Goal: Task Accomplishment & Management: Manage account settings

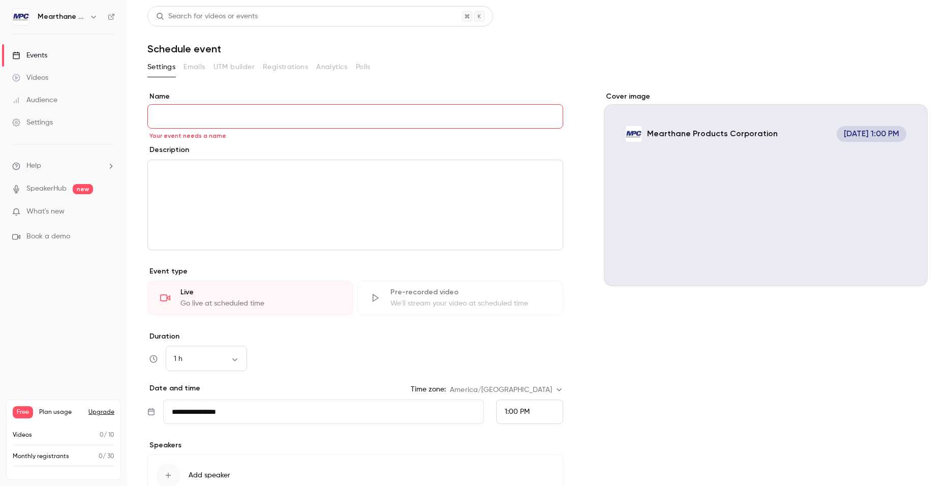
drag, startPoint x: 161, startPoint y: 115, endPoint x: 179, endPoint y: 118, distance: 18.1
click at [161, 115] on input "Name" at bounding box center [355, 116] width 416 height 24
paste input "**********"
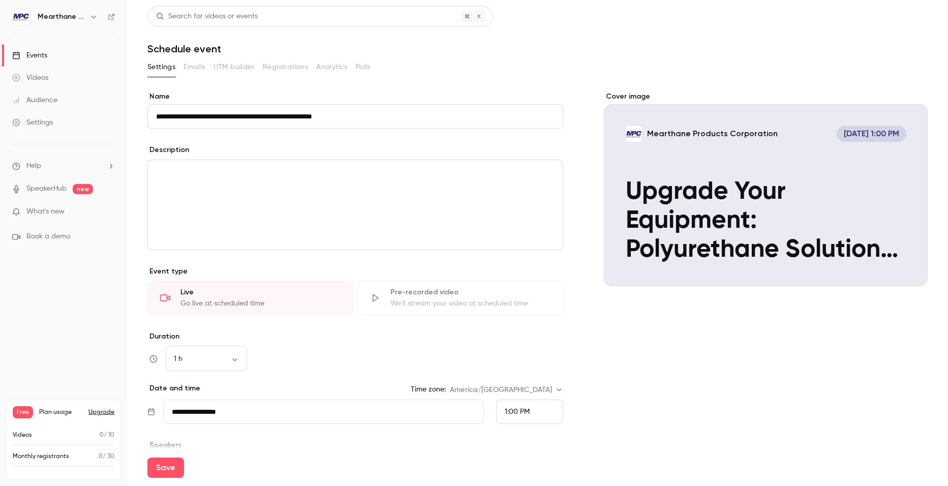
type input "**********"
click at [243, 187] on p "editor" at bounding box center [355, 189] width 399 height 12
click at [218, 168] on p "editor" at bounding box center [355, 172] width 399 height 12
click at [164, 169] on p "editor" at bounding box center [355, 172] width 399 height 12
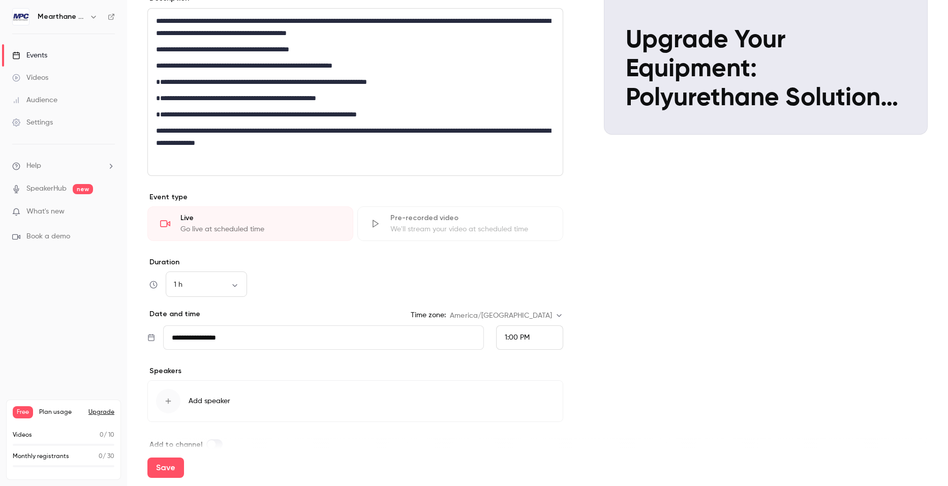
scroll to position [153, 0]
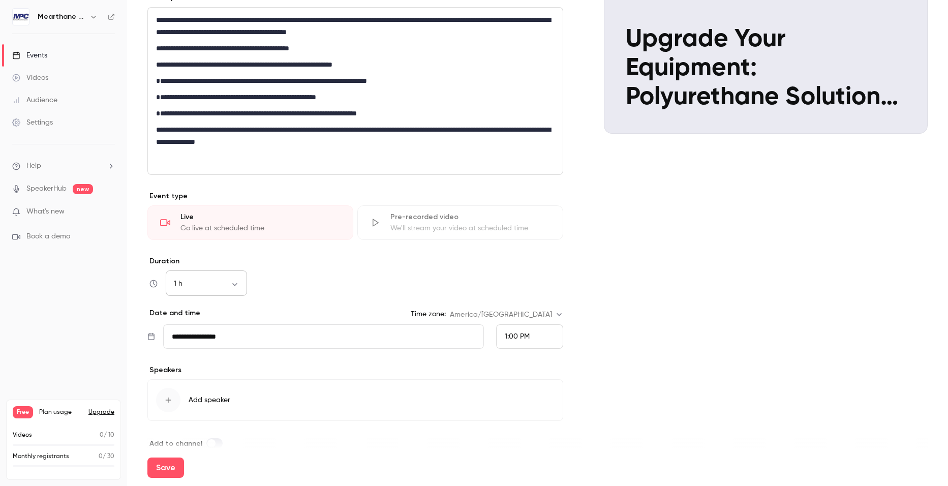
click at [237, 287] on body "**********" at bounding box center [474, 243] width 948 height 486
click at [217, 345] on li "30 min" at bounding box center [206, 337] width 81 height 26
type input "**"
click at [268, 338] on input "**********" at bounding box center [323, 336] width 321 height 24
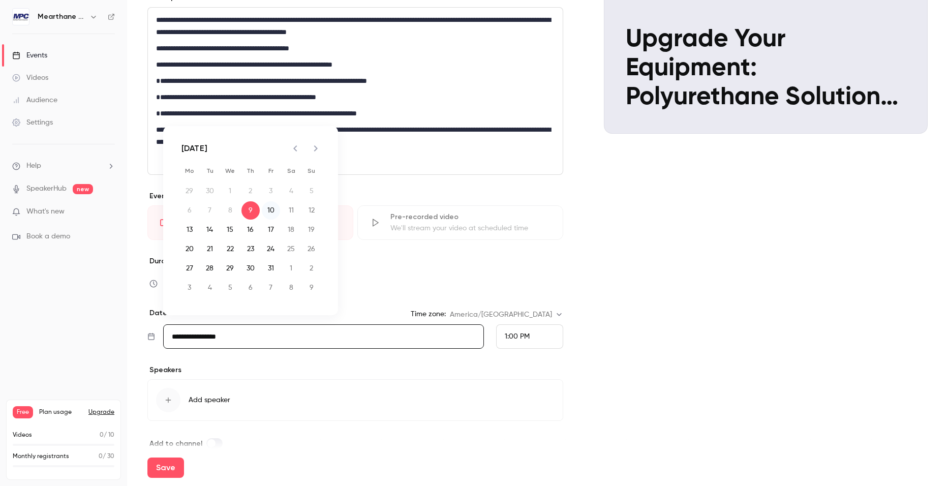
click at [270, 214] on button "10" at bounding box center [271, 210] width 18 height 18
type input "**********"
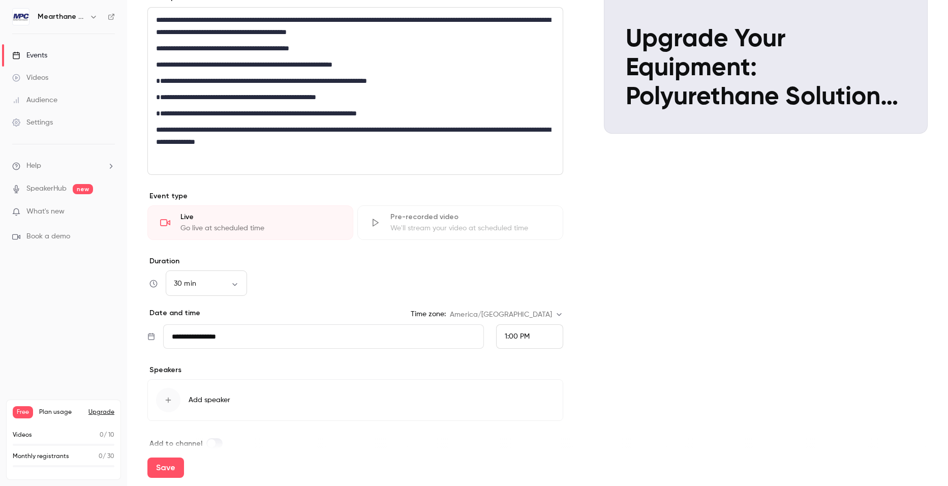
click at [536, 344] on div "1:00 PM" at bounding box center [529, 336] width 67 height 24
click at [521, 182] on div "12:00 PM" at bounding box center [526, 177] width 50 height 11
click at [612, 402] on div "Cover image Mearthane Products Corporation Oct 10, 12:00 PM Upgrade Your Equipm…" at bounding box center [766, 194] width 324 height 510
click at [174, 403] on div "button" at bounding box center [168, 400] width 24 height 24
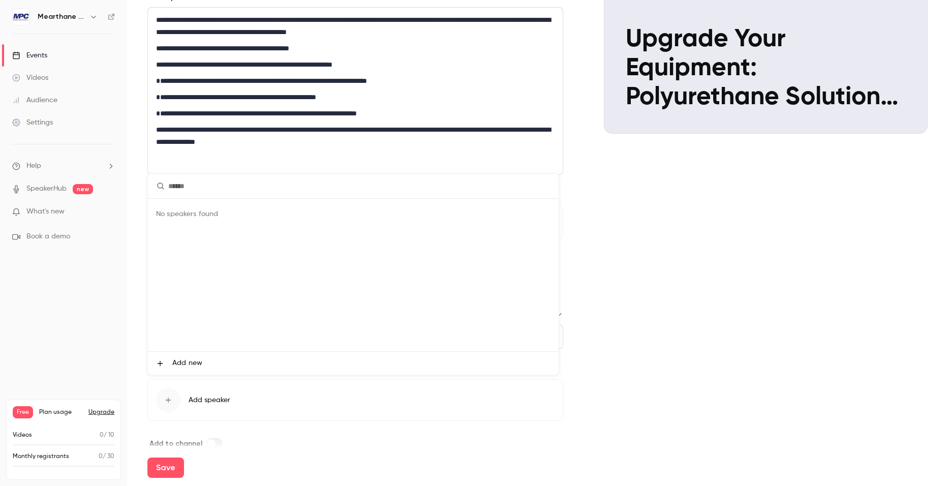
click at [195, 218] on div "No speakers found" at bounding box center [353, 275] width 411 height 153
click at [191, 361] on span "Add new" at bounding box center [187, 363] width 30 height 11
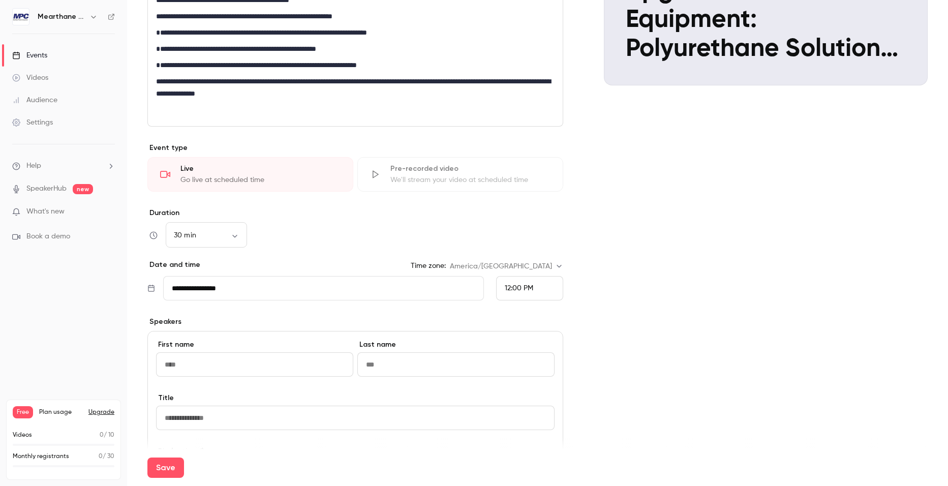
scroll to position [254, 0]
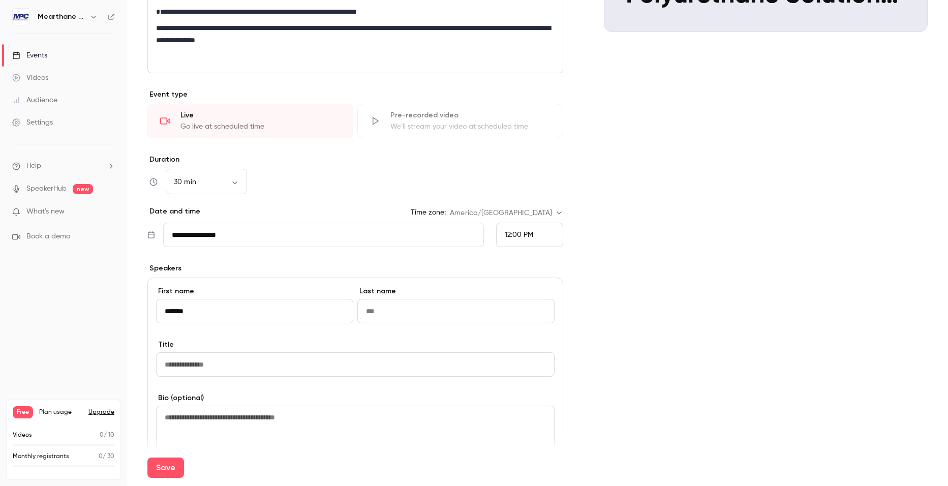
type input "*******"
type input "******"
click at [299, 356] on input at bounding box center [355, 364] width 399 height 24
type input "**********"
click at [664, 349] on div "Cover image Mearthane Products Corporation Oct 10, 12:00 PM Upgrade Your Equipm…" at bounding box center [766, 216] width 324 height 759
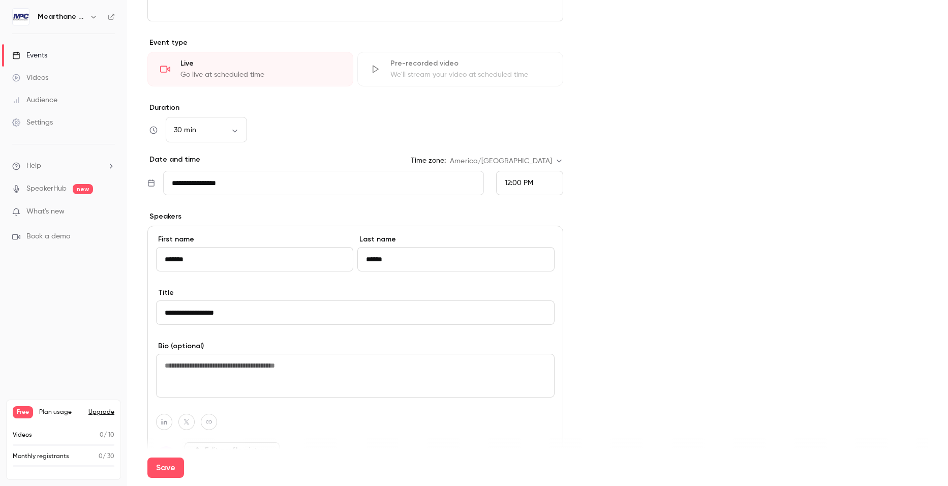
scroll to position [356, 0]
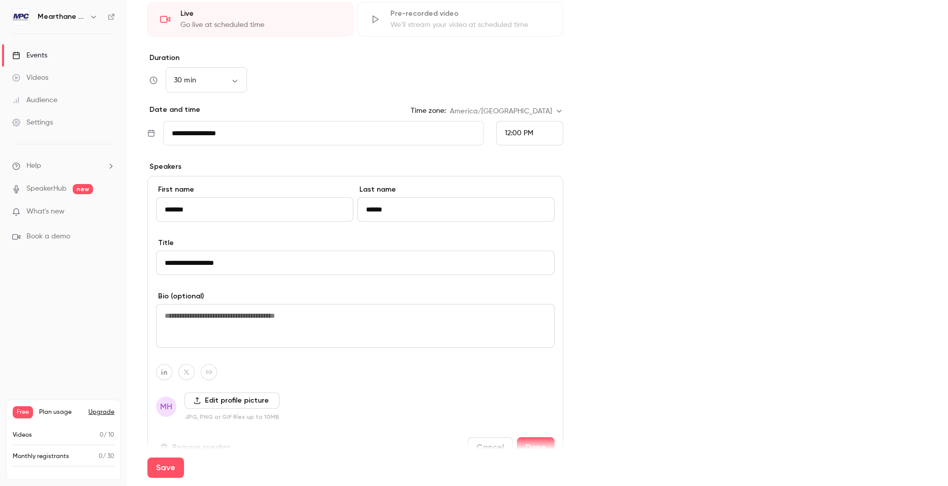
click at [190, 317] on textarea at bounding box center [355, 326] width 399 height 44
paste textarea "**********"
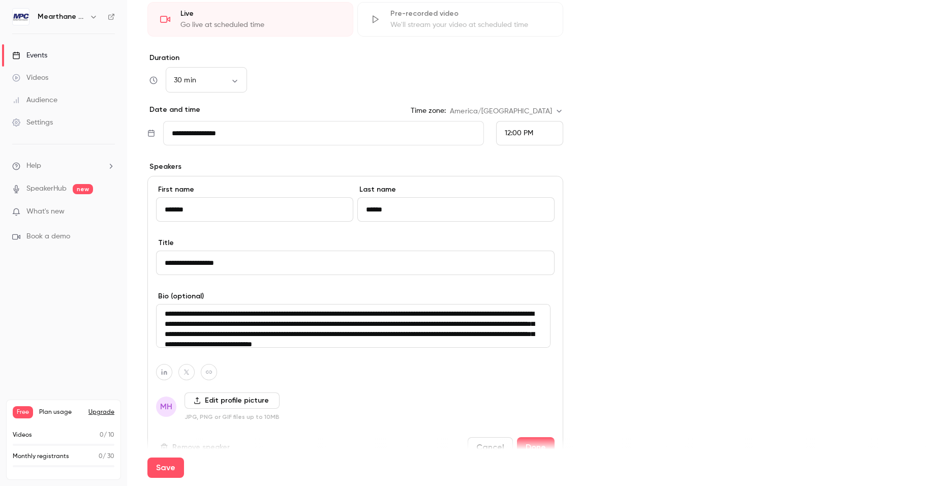
scroll to position [20, 0]
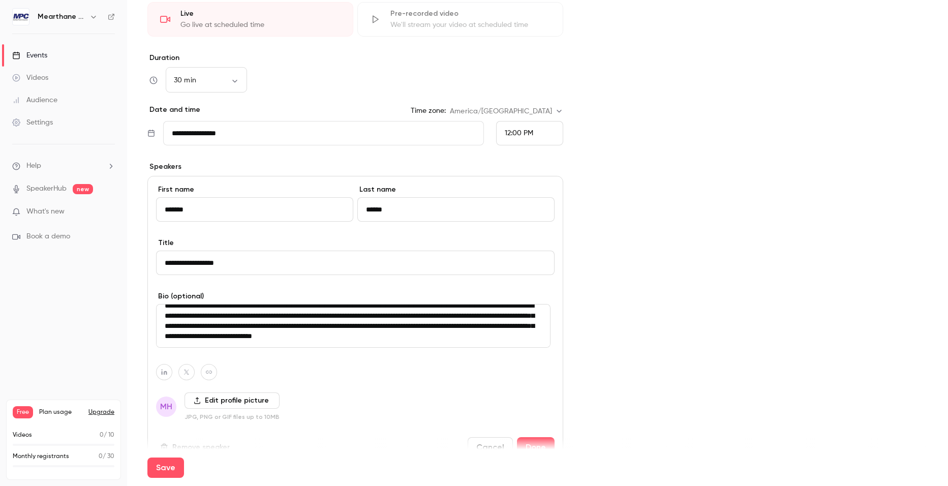
type textarea "**********"
click at [665, 358] on div "Cover image Mearthane Products Corporation Oct 10, 12:00 PM Upgrade Your Equipm…" at bounding box center [766, 115] width 324 height 759
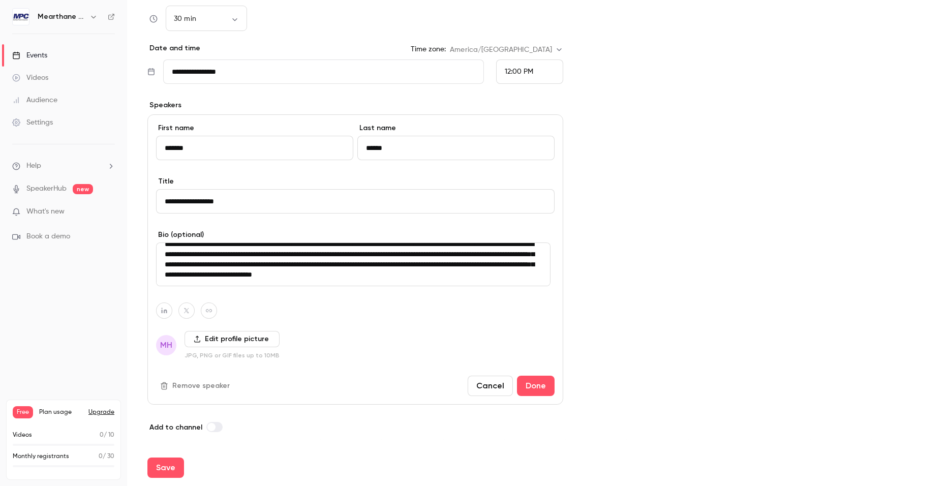
click at [236, 341] on label "Edit profile picture" at bounding box center [232, 339] width 95 height 16
click at [0, 0] on input "Edit profile picture" at bounding box center [0, 0] width 0 height 0
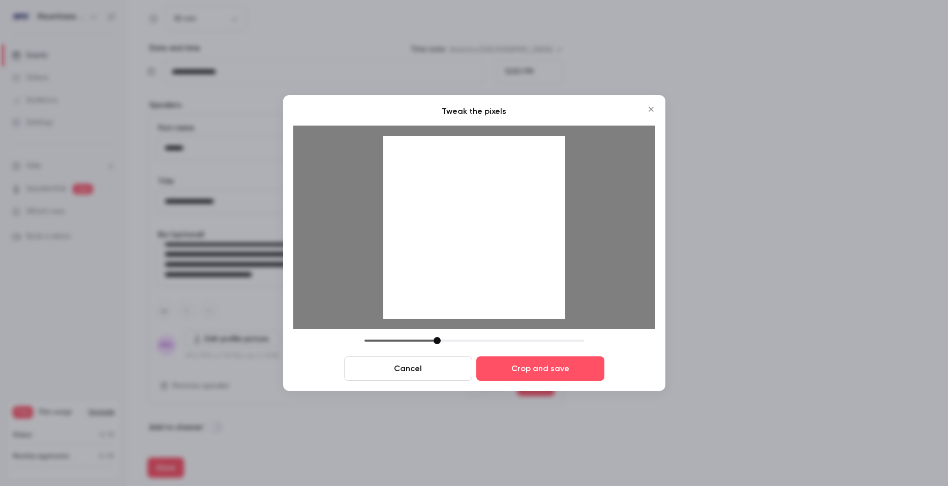
drag, startPoint x: 485, startPoint y: 273, endPoint x: 485, endPoint y: 280, distance: 7.1
click at [485, 280] on div at bounding box center [474, 227] width 183 height 183
drag, startPoint x: 437, startPoint y: 342, endPoint x: 470, endPoint y: 306, distance: 48.6
click at [456, 340] on div at bounding box center [452, 340] width 7 height 7
drag, startPoint x: 483, startPoint y: 243, endPoint x: 477, endPoint y: 268, distance: 26.5
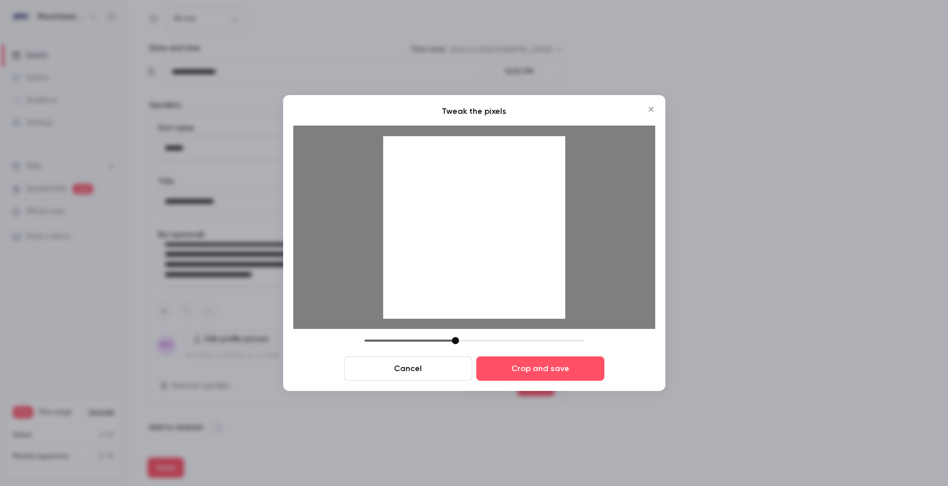
click at [477, 268] on div at bounding box center [474, 227] width 183 height 183
drag, startPoint x: 456, startPoint y: 343, endPoint x: 471, endPoint y: 341, distance: 15.4
click at [471, 341] on div at bounding box center [469, 340] width 7 height 7
drag, startPoint x: 476, startPoint y: 246, endPoint x: 474, endPoint y: 289, distance: 43.3
click at [474, 289] on div at bounding box center [474, 227] width 183 height 183
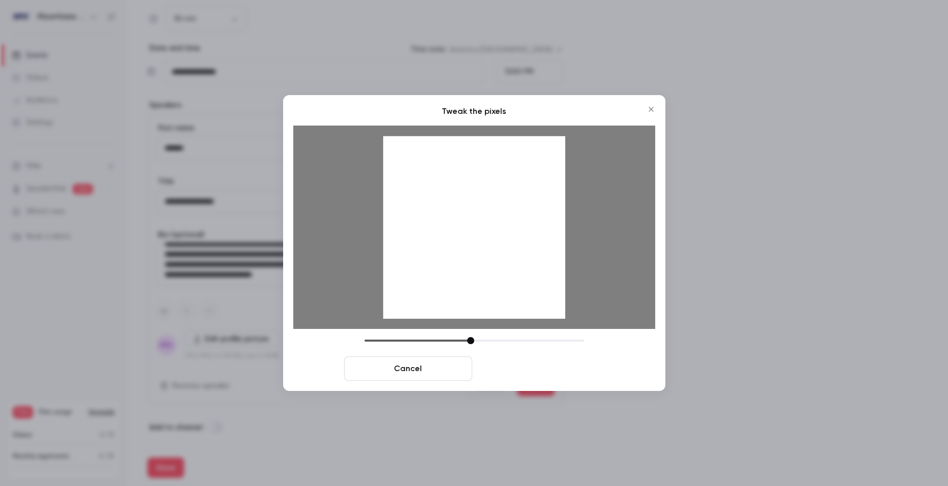
click at [538, 368] on button "Crop and save" at bounding box center [540, 368] width 128 height 24
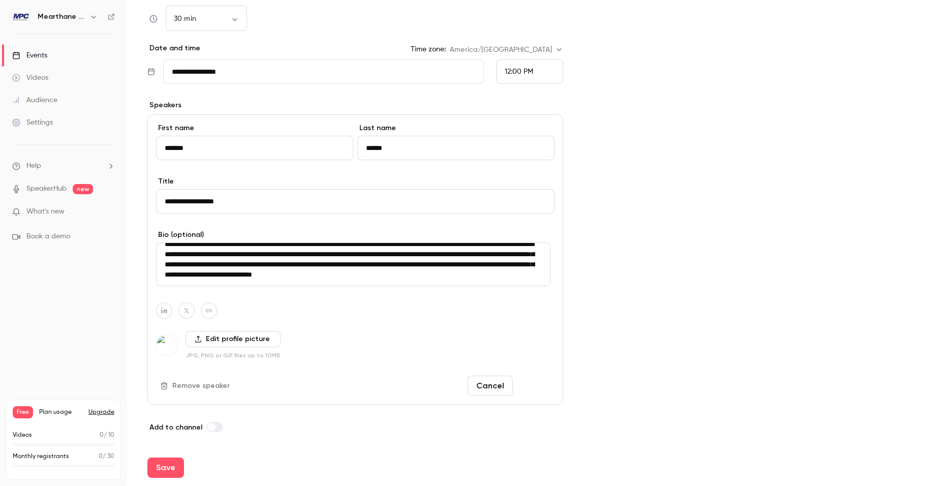
click at [527, 382] on button "Done" at bounding box center [536, 386] width 38 height 20
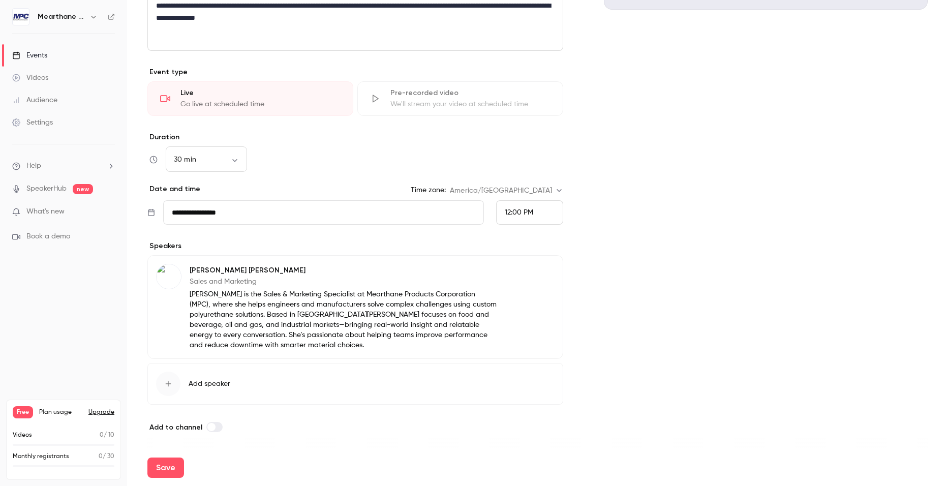
scroll to position [277, 0]
click at [51, 190] on link "SpeakerHub" at bounding box center [46, 189] width 40 height 11
click at [172, 467] on button "Save" at bounding box center [165, 468] width 37 height 20
type input "**"
type input "**********"
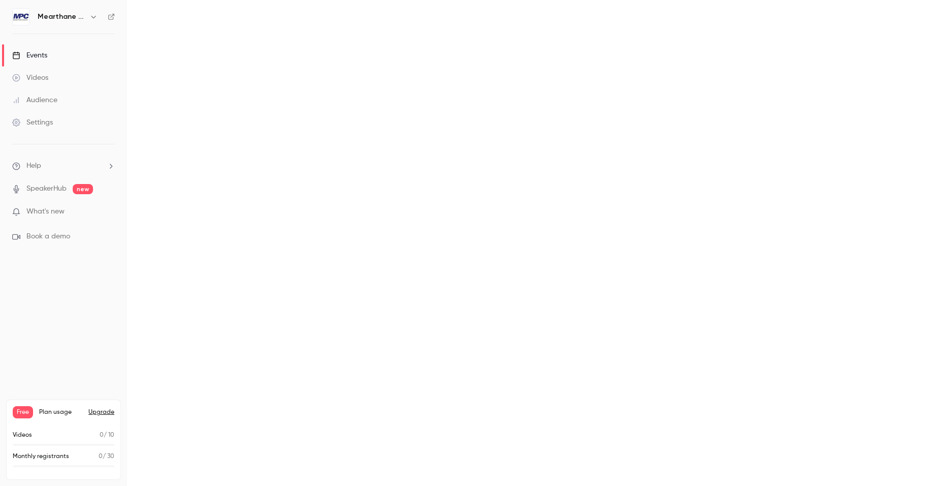
scroll to position [0, 0]
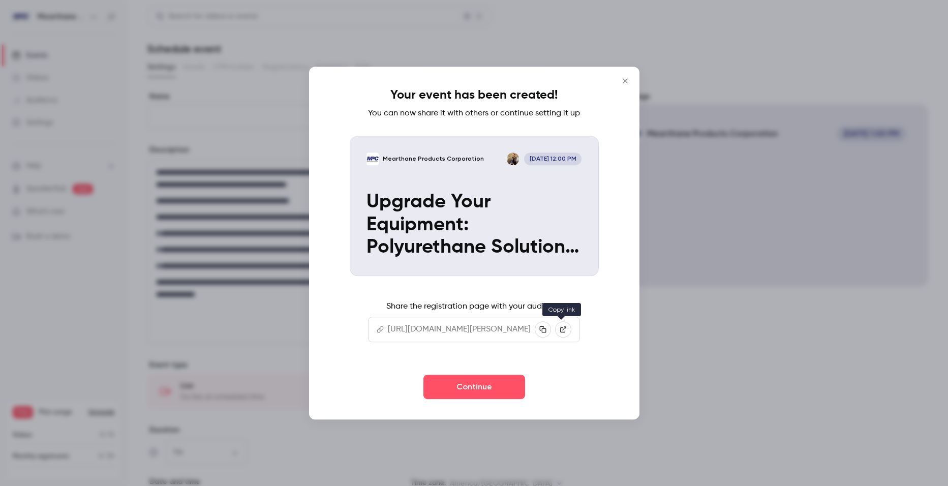
click at [547, 330] on icon "button" at bounding box center [543, 329] width 7 height 7
click at [547, 330] on icon "button" at bounding box center [542, 329] width 7 height 7
click at [625, 79] on icon "Close" at bounding box center [625, 81] width 5 height 5
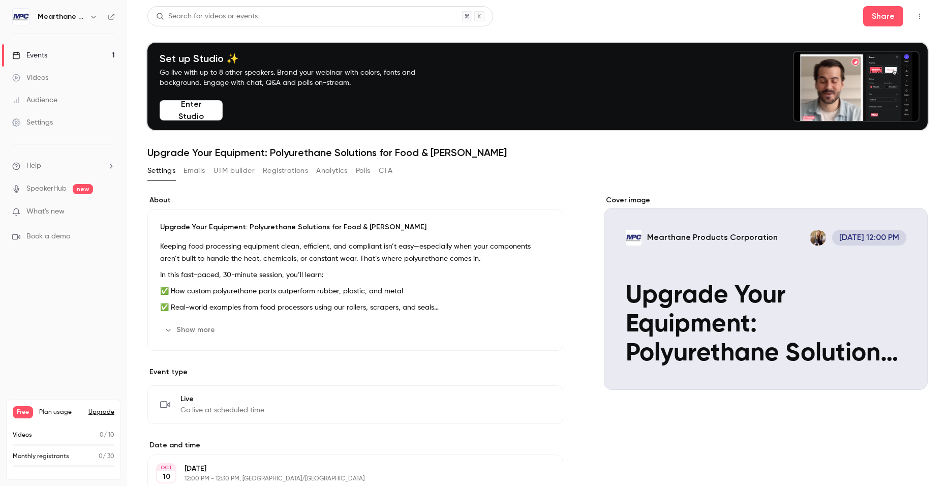
click at [284, 174] on button "Registrations" at bounding box center [285, 171] width 45 height 16
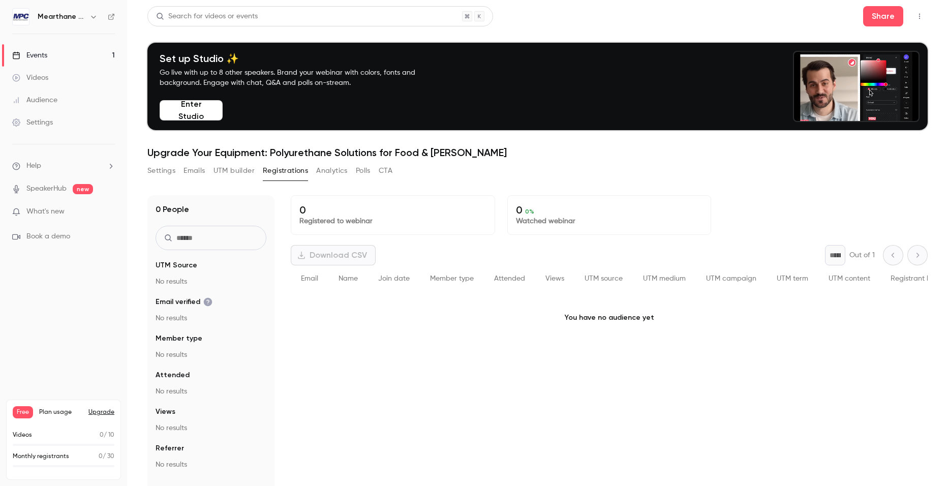
click at [385, 167] on button "CTA" at bounding box center [386, 171] width 14 height 16
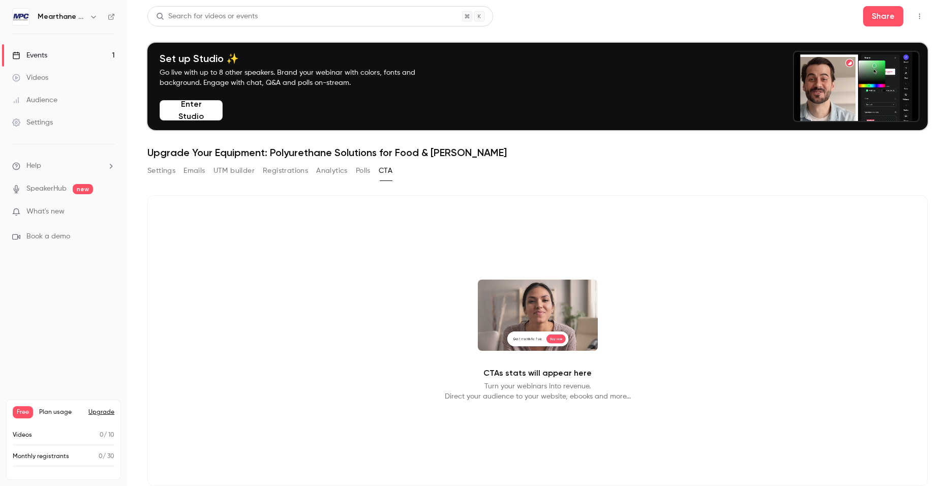
scroll to position [31, 0]
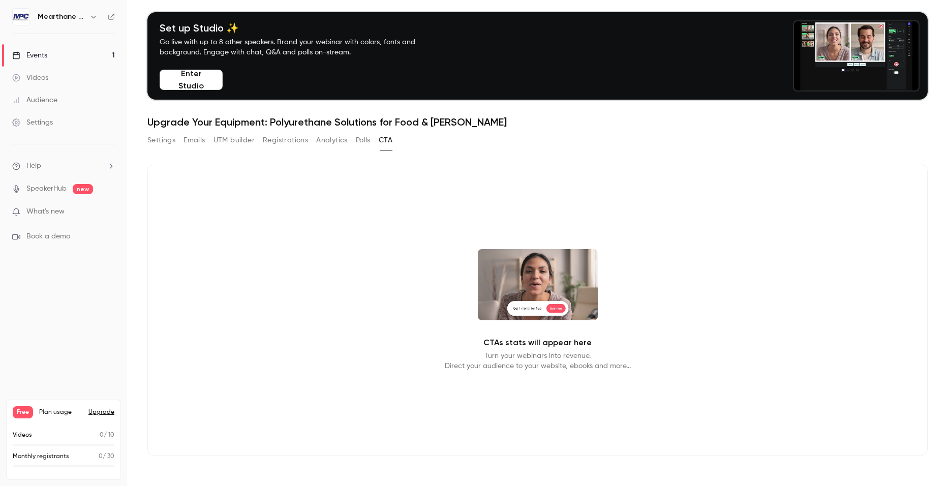
click at [365, 143] on button "Polls" at bounding box center [363, 140] width 15 height 16
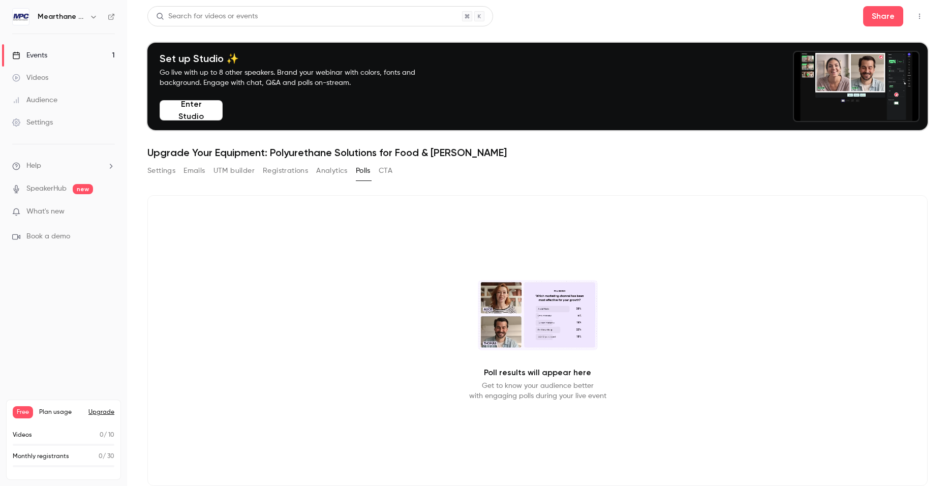
click at [336, 174] on button "Analytics" at bounding box center [332, 171] width 32 height 16
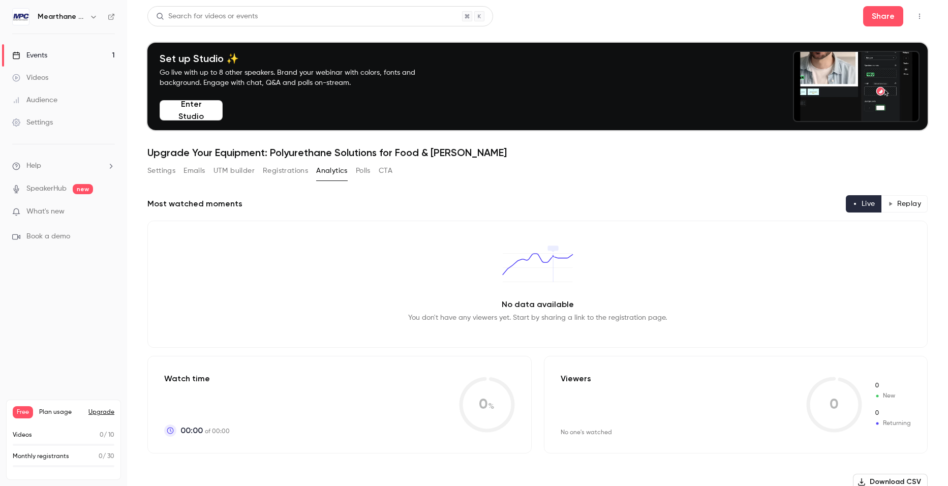
click at [285, 174] on button "Registrations" at bounding box center [285, 171] width 45 height 16
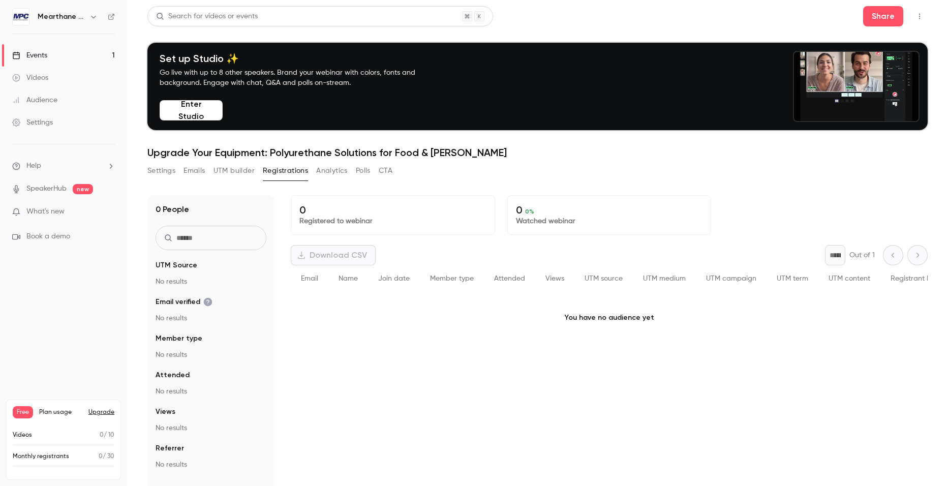
click at [196, 171] on button "Emails" at bounding box center [194, 171] width 21 height 16
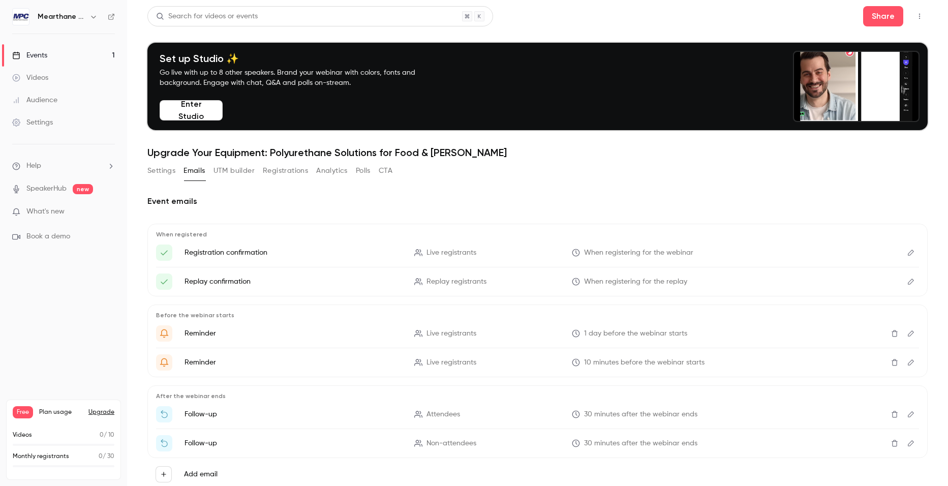
click at [174, 177] on button "Settings" at bounding box center [161, 171] width 28 height 16
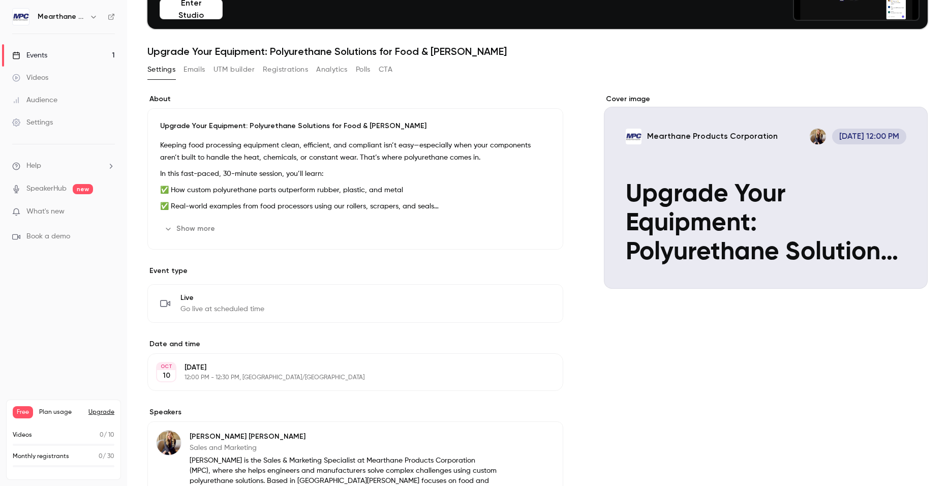
scroll to position [102, 0]
click at [534, 305] on button "Edit" at bounding box center [532, 303] width 37 height 16
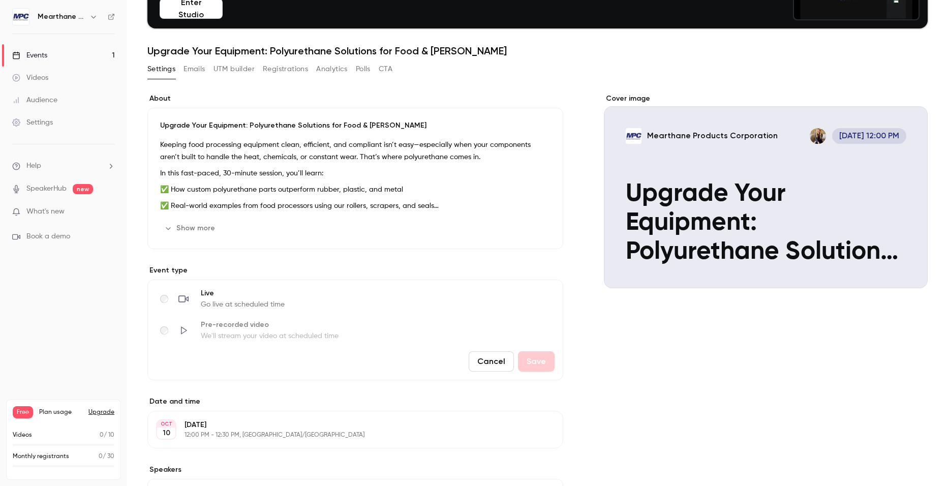
click at [492, 367] on button "Cancel" at bounding box center [491, 361] width 45 height 20
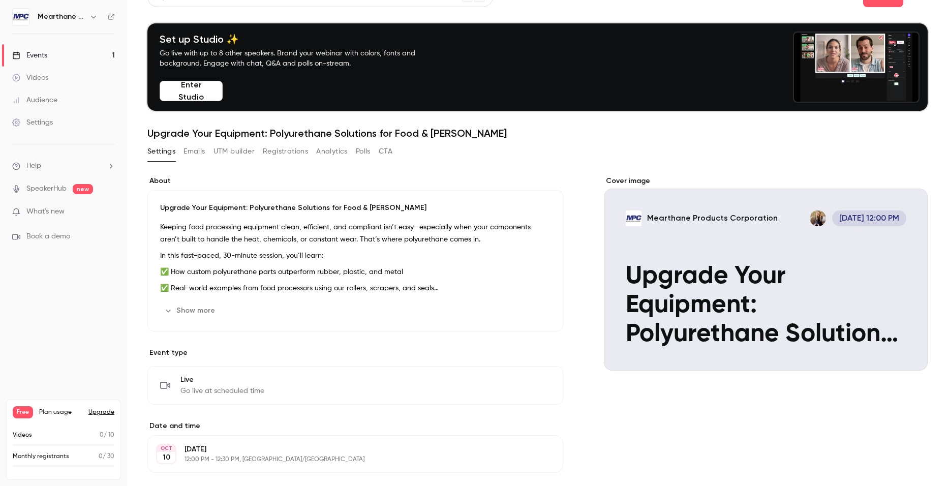
scroll to position [0, 0]
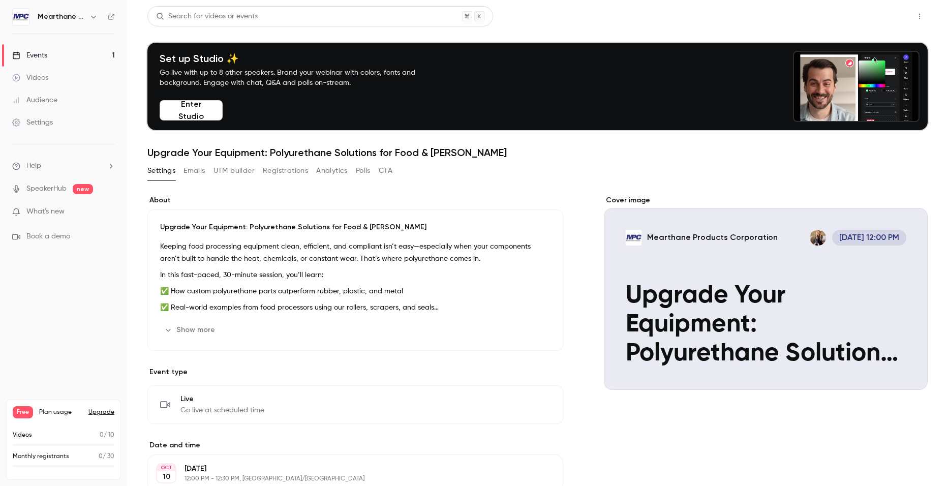
click at [867, 12] on button "Share" at bounding box center [883, 16] width 40 height 20
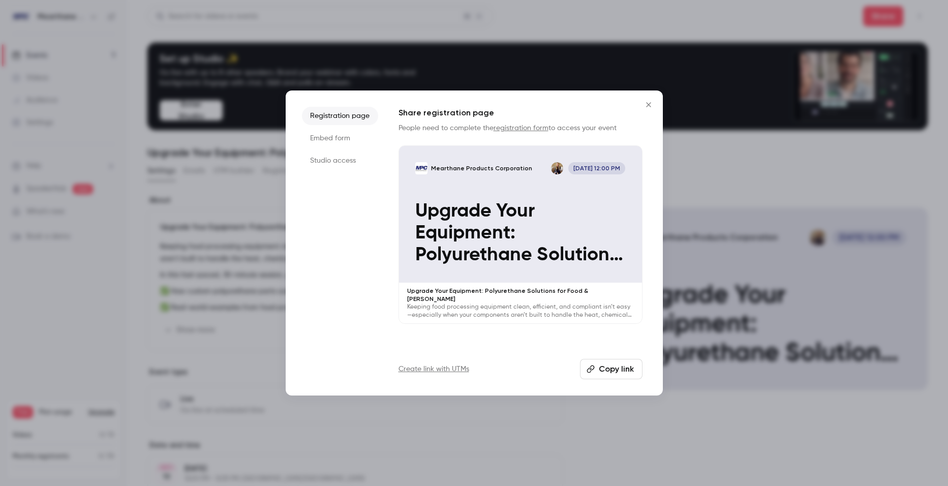
click at [623, 370] on button "Copy link" at bounding box center [611, 369] width 63 height 20
click at [606, 373] on button "Copy link" at bounding box center [611, 369] width 63 height 20
click at [615, 375] on button "Copy link" at bounding box center [611, 369] width 63 height 20
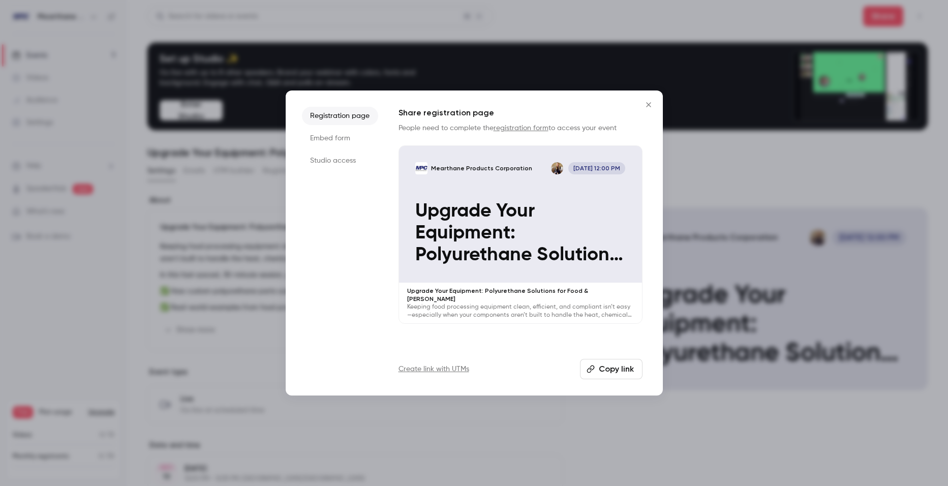
click at [616, 371] on button "Copy link" at bounding box center [611, 369] width 63 height 20
click at [628, 375] on button "Copy link" at bounding box center [611, 369] width 63 height 20
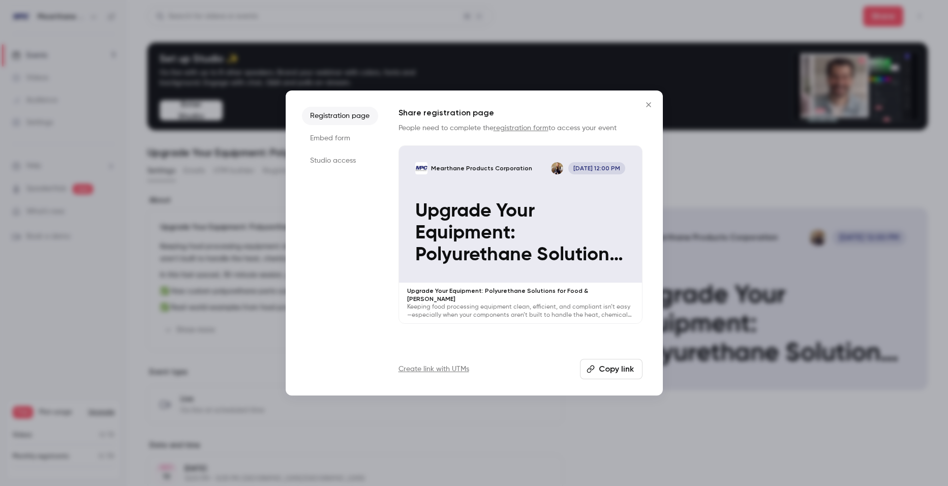
click at [629, 371] on button "Copy link" at bounding box center [611, 369] width 63 height 20
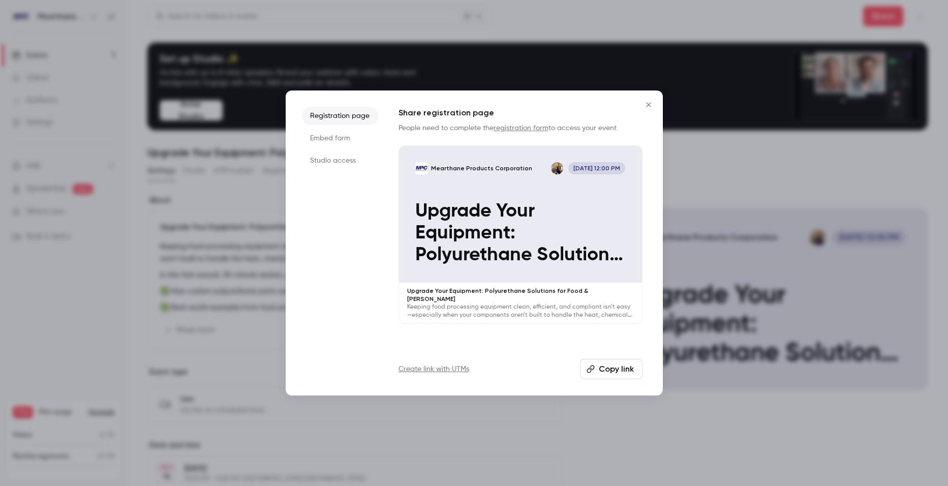
click at [427, 369] on link "Create link with UTMs" at bounding box center [434, 369] width 71 height 10
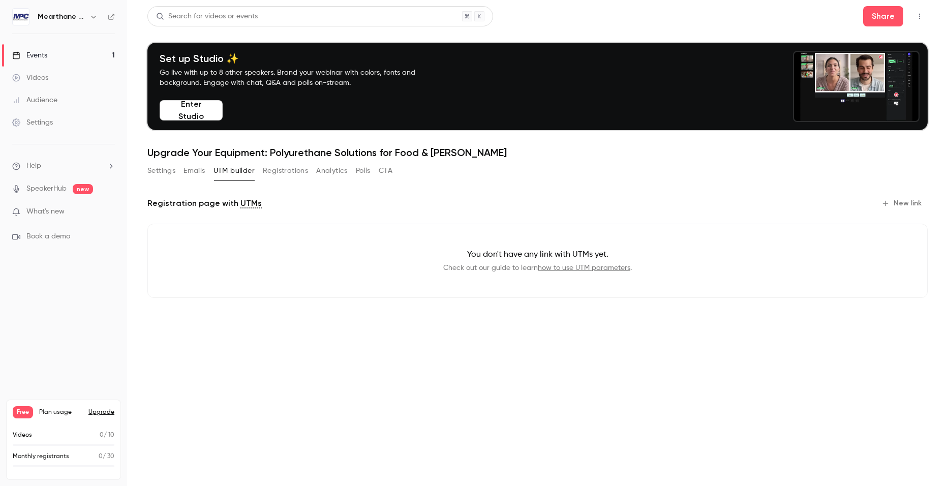
click at [168, 173] on button "Settings" at bounding box center [161, 171] width 28 height 16
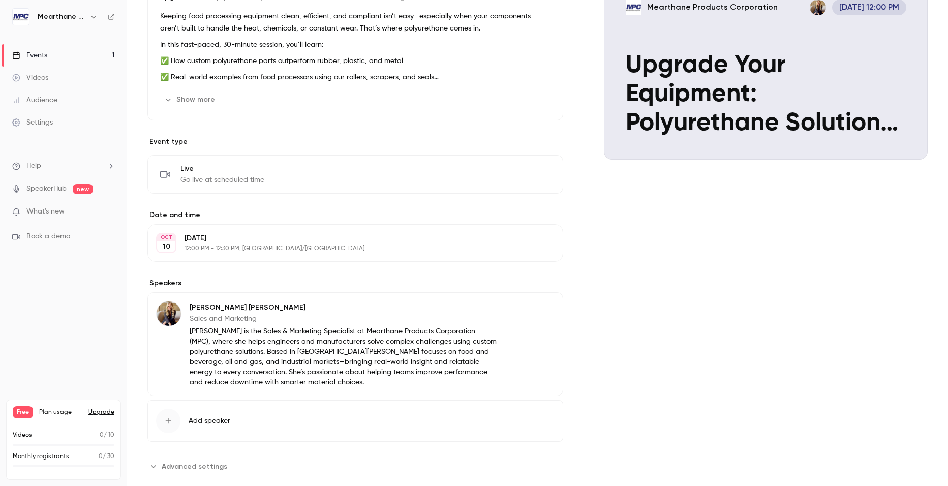
scroll to position [249, 0]
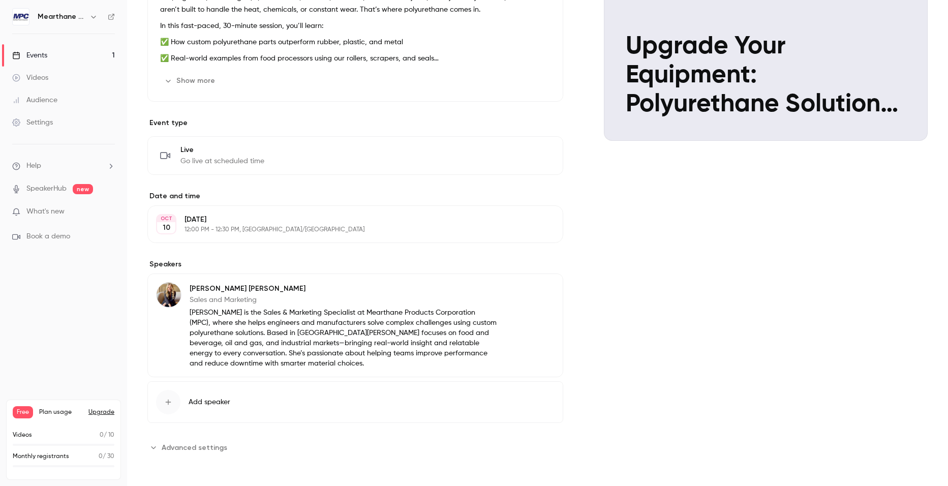
click at [537, 225] on button "Edit" at bounding box center [536, 224] width 37 height 16
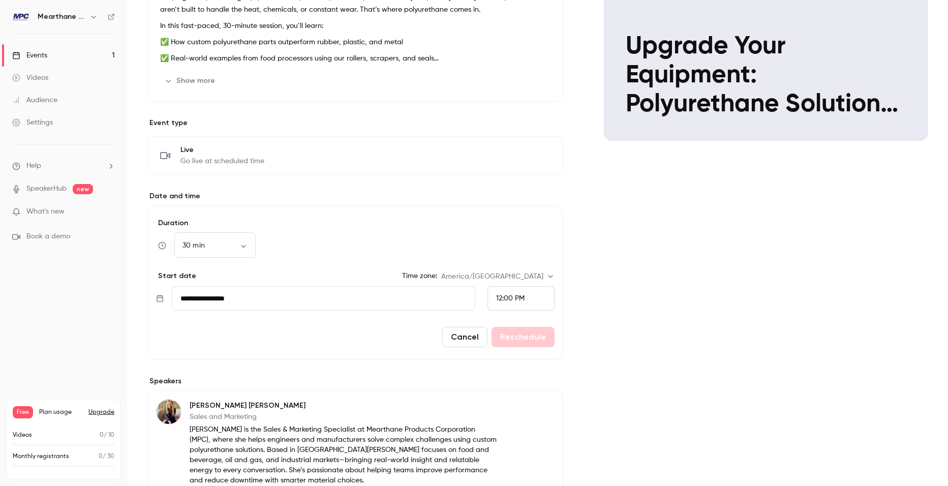
click at [721, 264] on div "Cover image Mearthane Products Corporation Oct 10, 12:00 PM Upgrade Your Equipm…" at bounding box center [766, 259] width 324 height 626
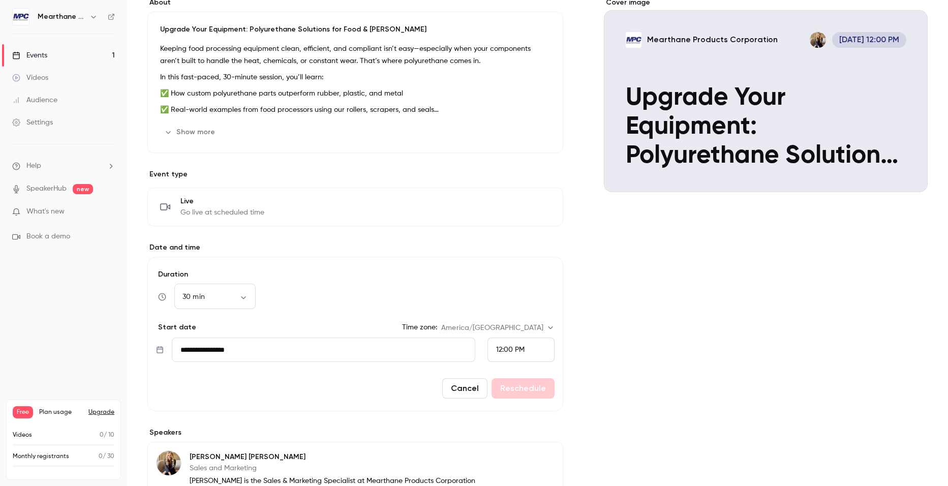
scroll to position [198, 0]
click at [469, 389] on button "Cancel" at bounding box center [464, 388] width 45 height 20
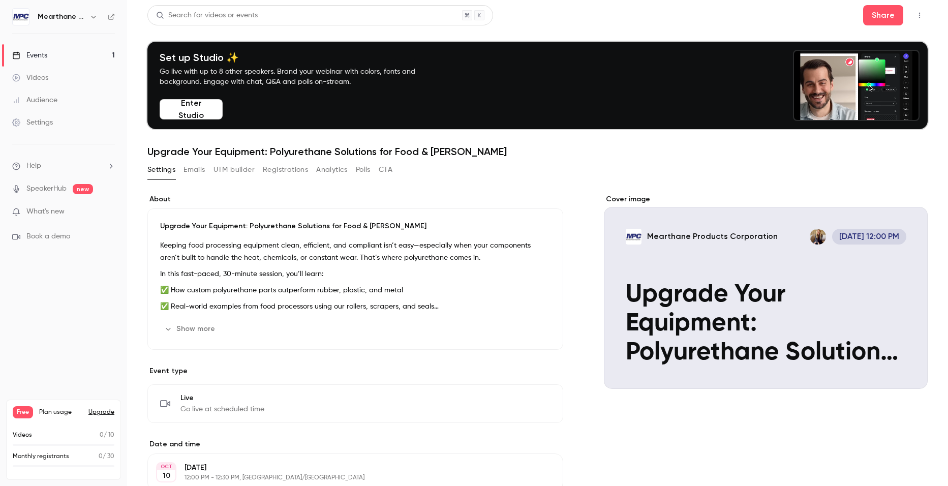
scroll to position [0, 0]
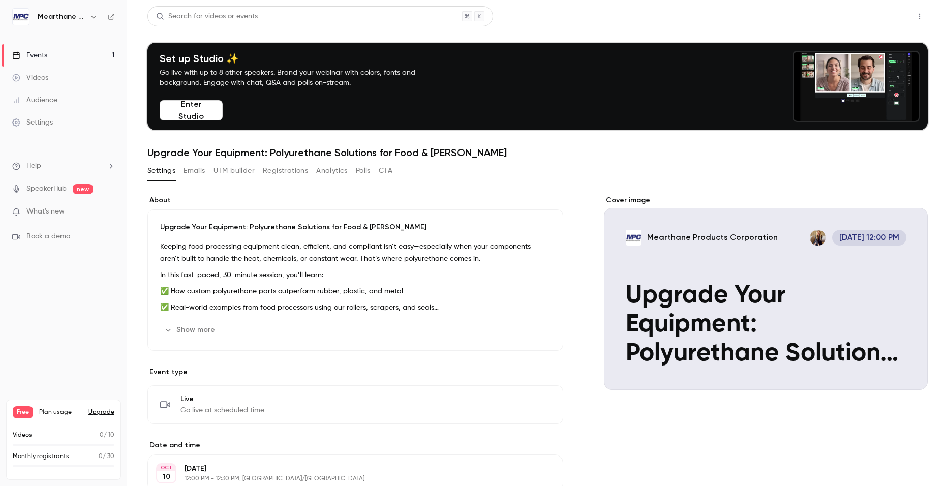
click at [886, 20] on button "Share" at bounding box center [883, 16] width 40 height 20
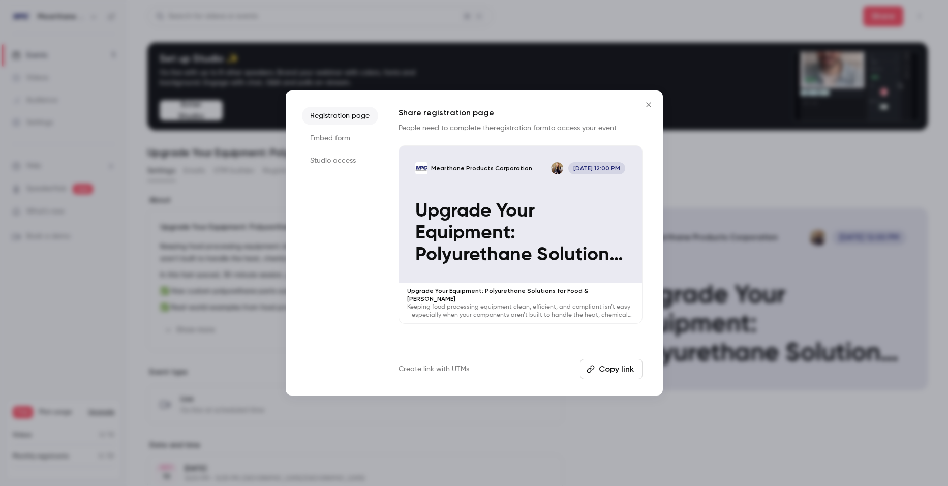
click at [607, 365] on button "Copy link" at bounding box center [611, 369] width 63 height 20
click at [622, 372] on button "Copy link" at bounding box center [611, 369] width 63 height 20
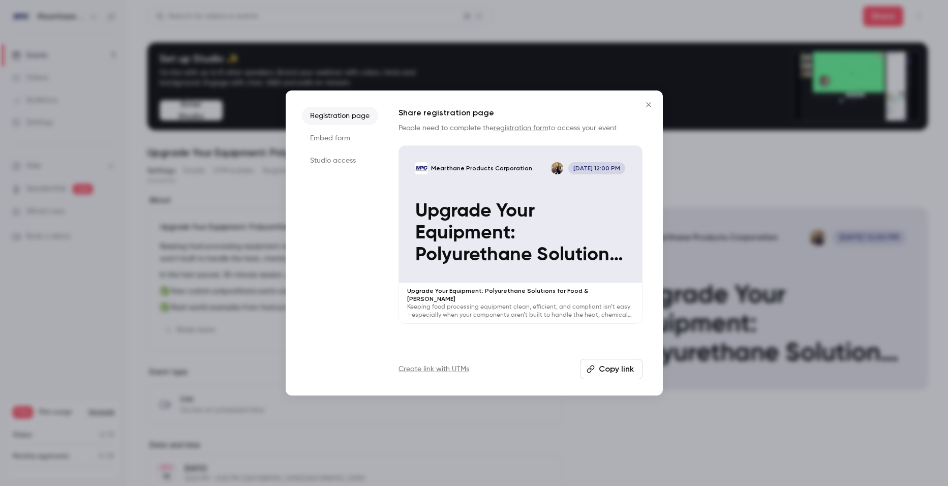
click at [612, 367] on button "Copy link" at bounding box center [611, 369] width 63 height 20
drag, startPoint x: 649, startPoint y: 104, endPoint x: 641, endPoint y: 111, distance: 11.2
click at [649, 104] on icon "Close" at bounding box center [648, 104] width 5 height 5
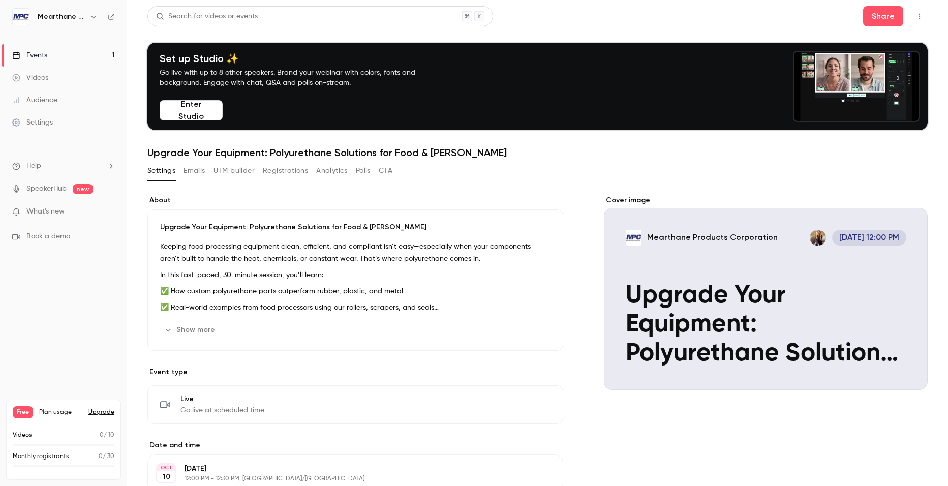
click at [919, 19] on icon "button" at bounding box center [919, 17] width 1 height 6
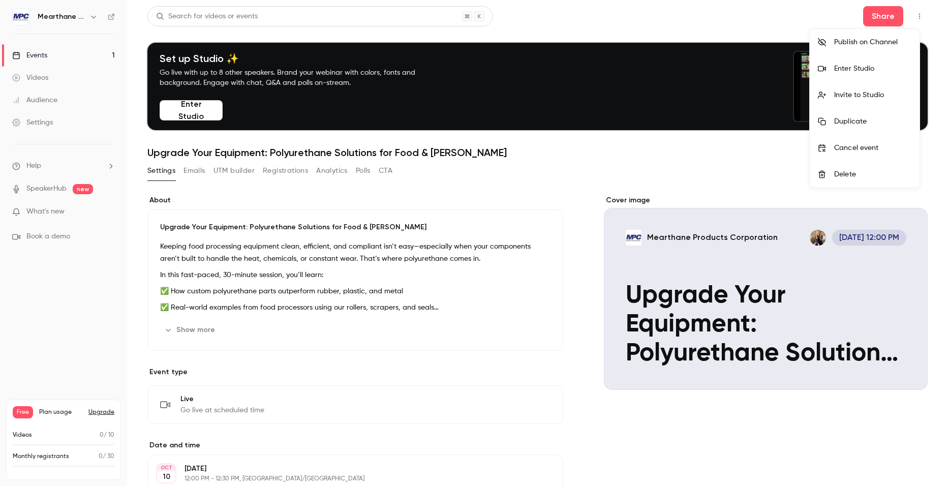
click at [668, 193] on div at bounding box center [474, 243] width 948 height 486
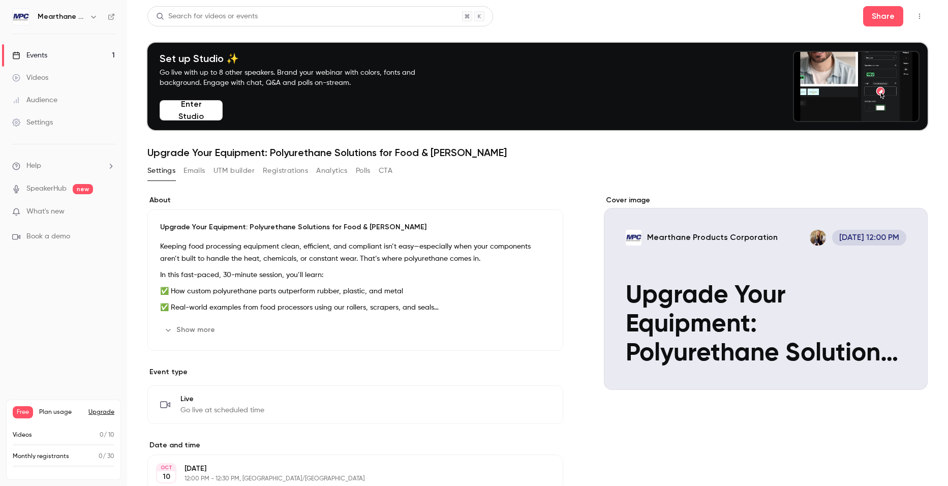
click at [77, 119] on link "Settings" at bounding box center [63, 122] width 127 height 22
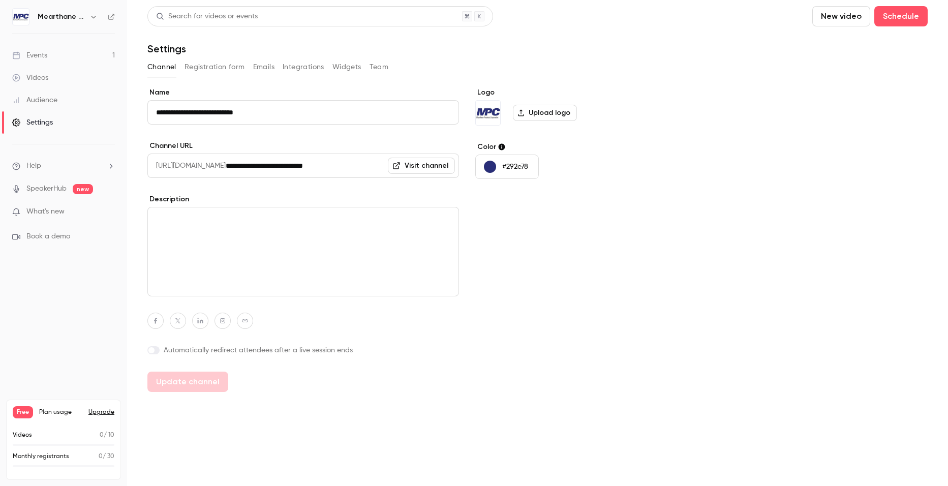
click at [203, 70] on button "Registration form" at bounding box center [215, 67] width 61 height 16
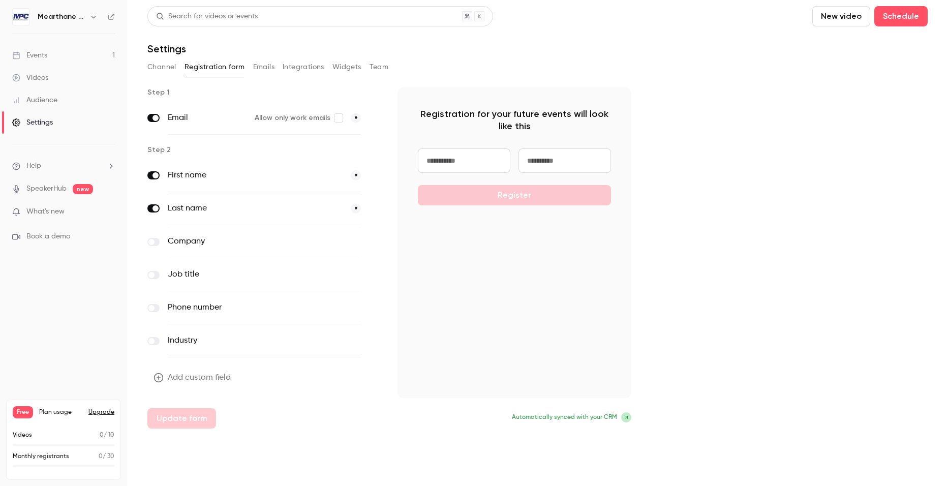
click at [262, 68] on button "Emails" at bounding box center [263, 67] width 21 height 16
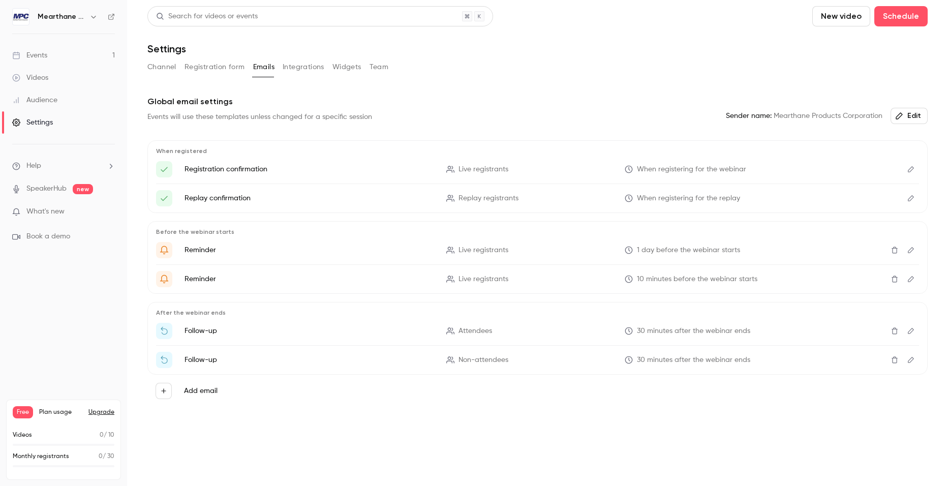
click at [303, 64] on button "Integrations" at bounding box center [304, 67] width 42 height 16
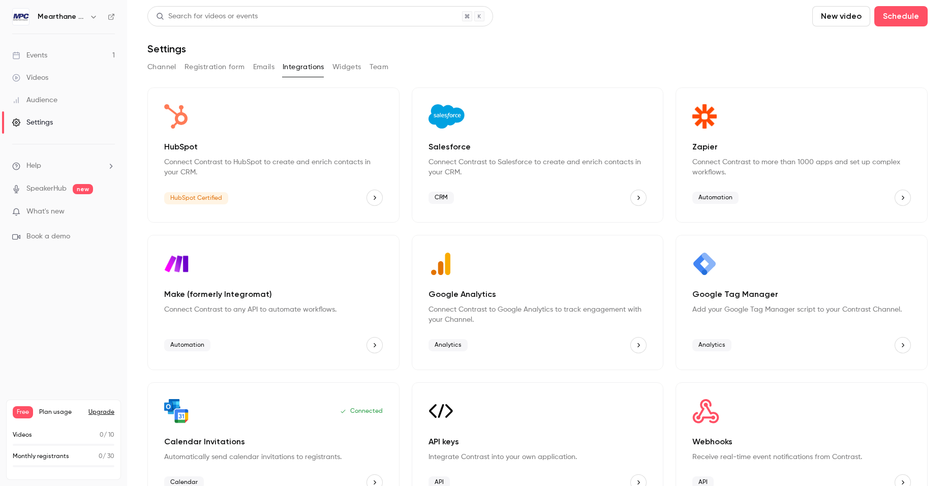
click at [330, 201] on div "HubSpot Certified" at bounding box center [273, 198] width 219 height 16
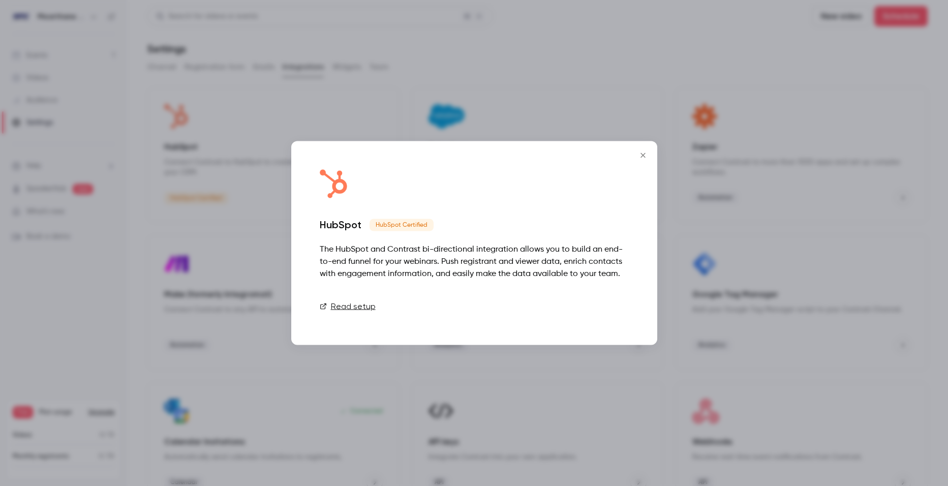
click at [595, 306] on link "Connect" at bounding box center [603, 306] width 51 height 20
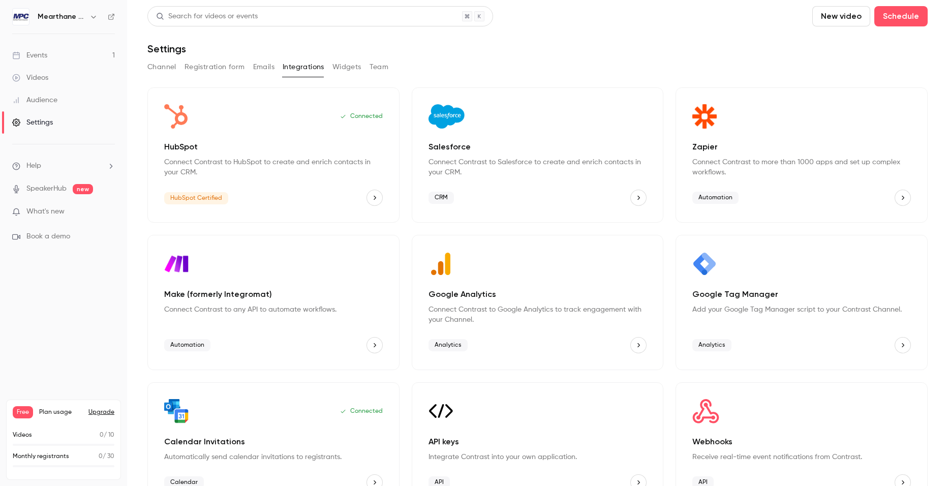
click at [29, 57] on div "Events" at bounding box center [29, 55] width 35 height 10
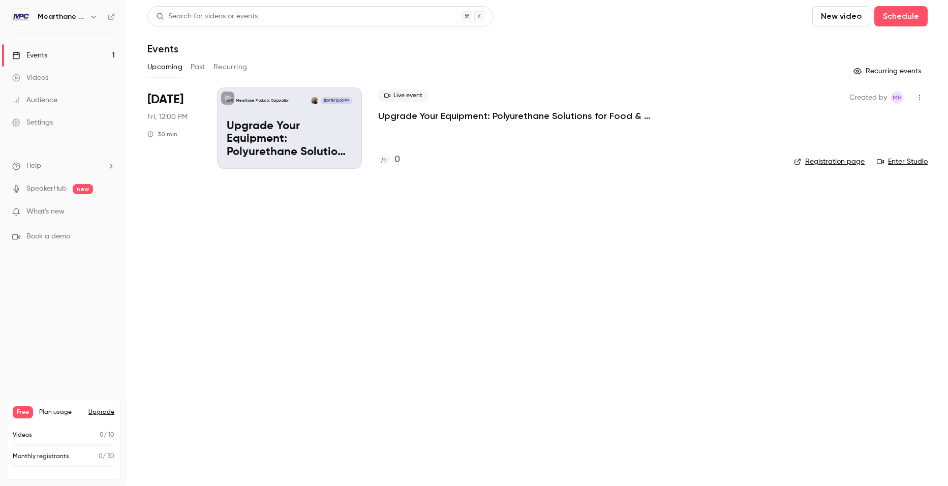
click at [413, 115] on p "Upgrade Your Equipment: Polyurethane Solutions for Food & [PERSON_NAME]" at bounding box center [530, 116] width 305 height 12
